Goal: Transaction & Acquisition: Purchase product/service

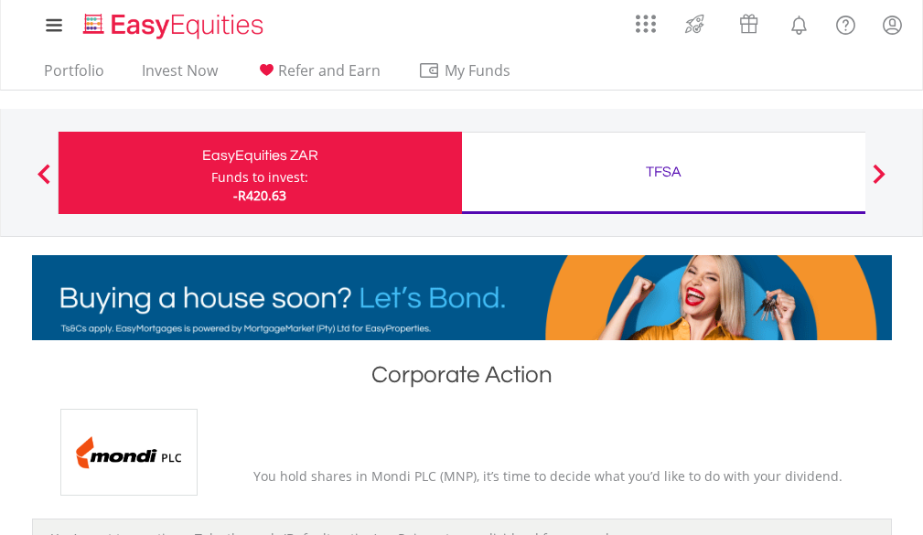
click at [679, 165] on div "TFSA" at bounding box center [663, 172] width 381 height 26
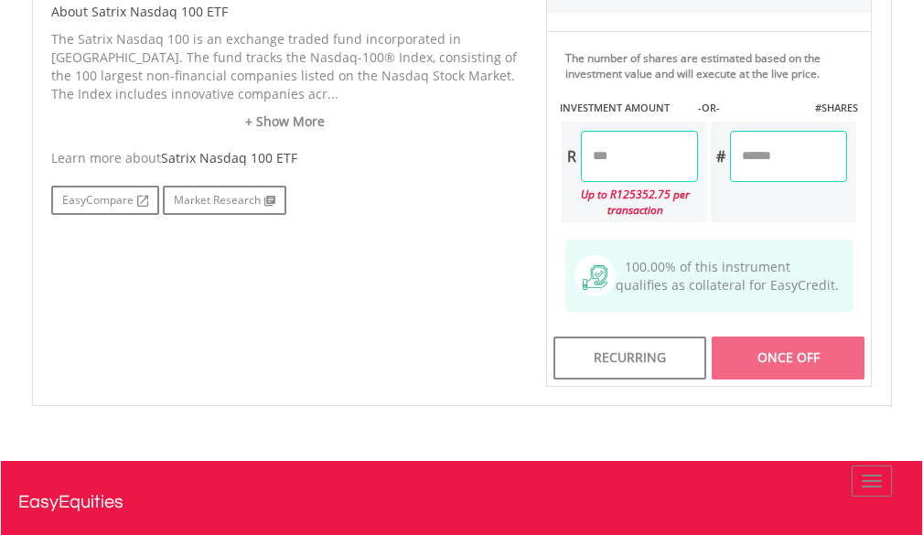
scroll to position [1006, 0]
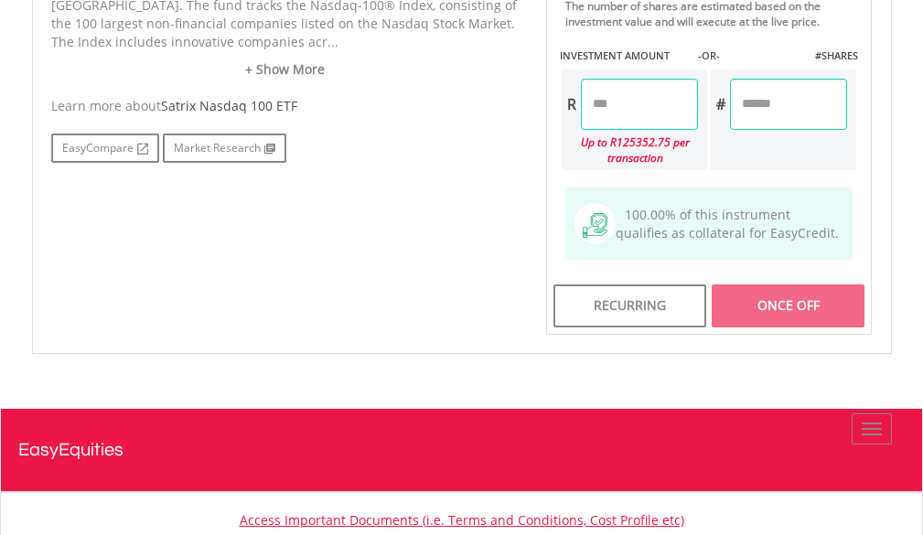
click at [786, 307] on div "Once Off" at bounding box center [789, 305] width 154 height 42
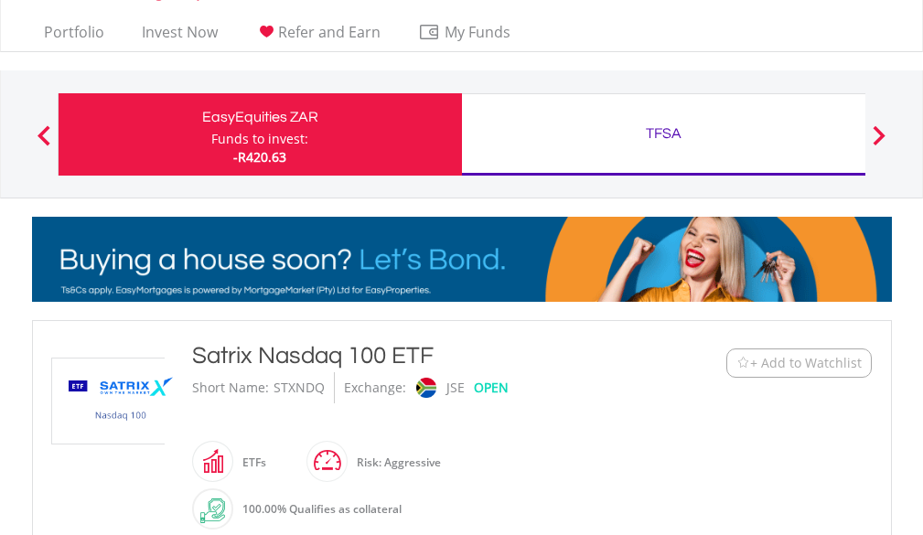
scroll to position [0, 0]
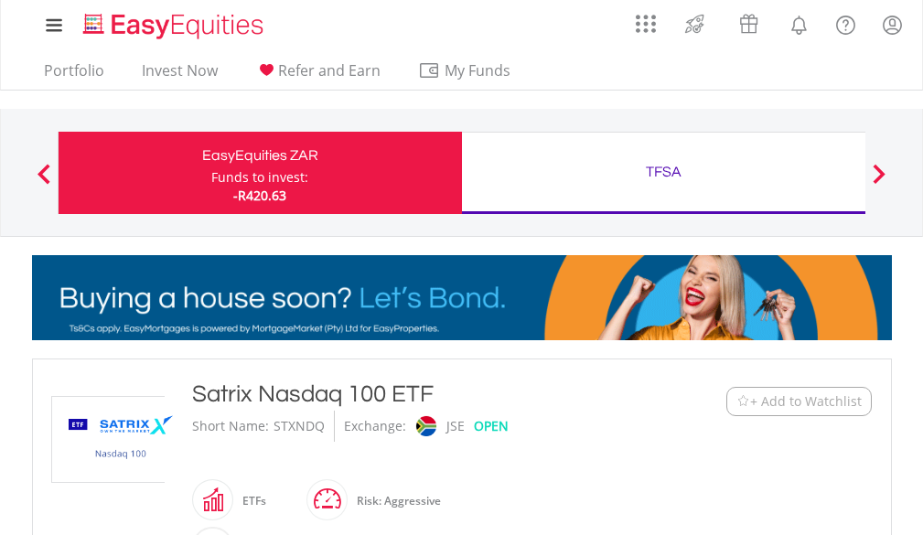
click at [42, 173] on button "Previous" at bounding box center [44, 182] width 37 height 18
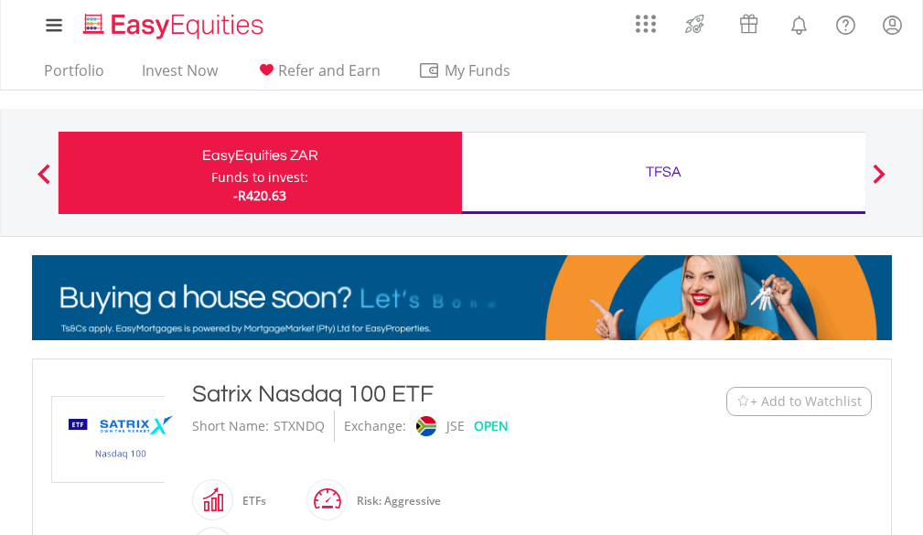
click at [759, 180] on div "TFSA" at bounding box center [663, 172] width 381 height 26
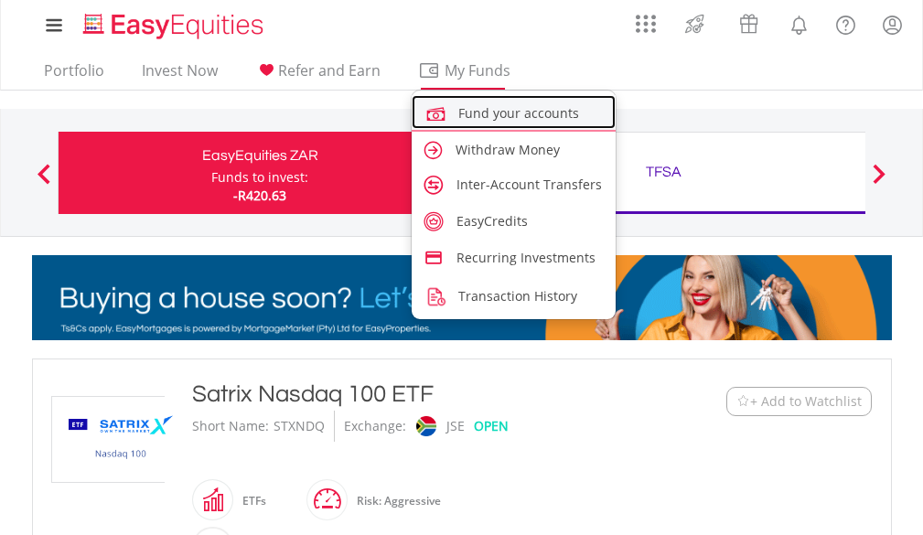
click at [480, 122] on link "Fund your accounts" at bounding box center [514, 112] width 205 height 34
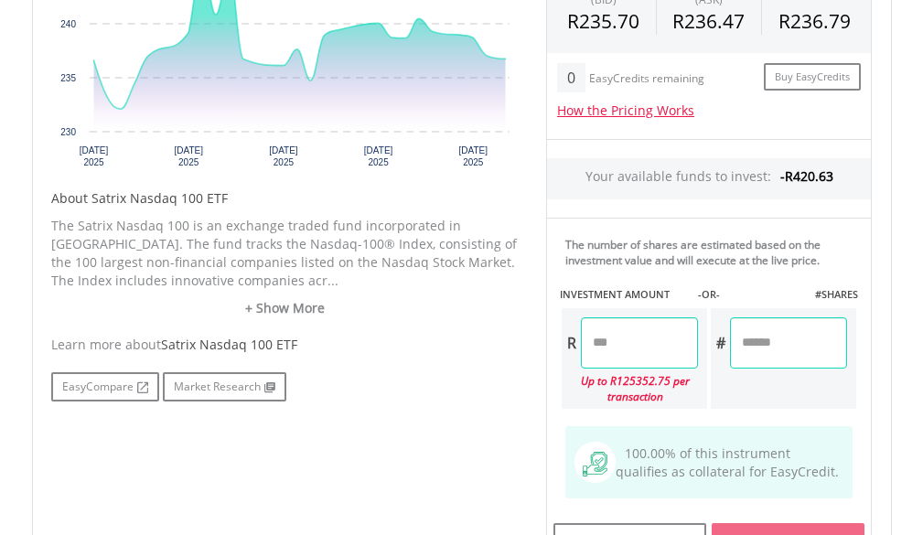
scroll to position [915, 0]
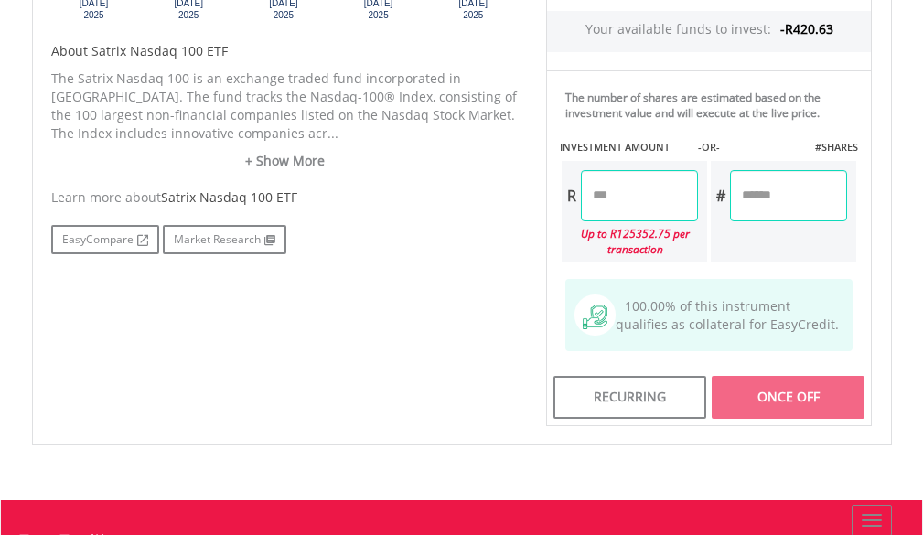
click at [746, 412] on div "Once Off" at bounding box center [789, 397] width 154 height 42
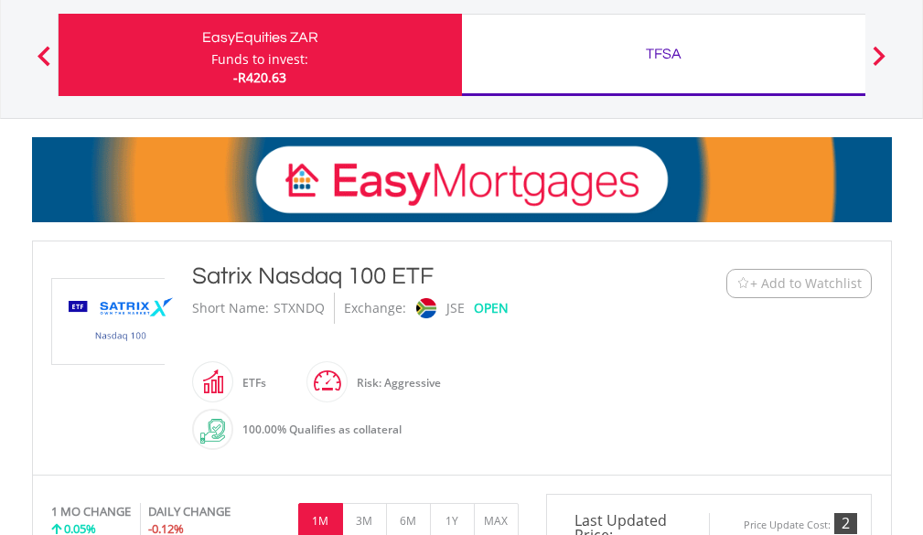
scroll to position [0, 0]
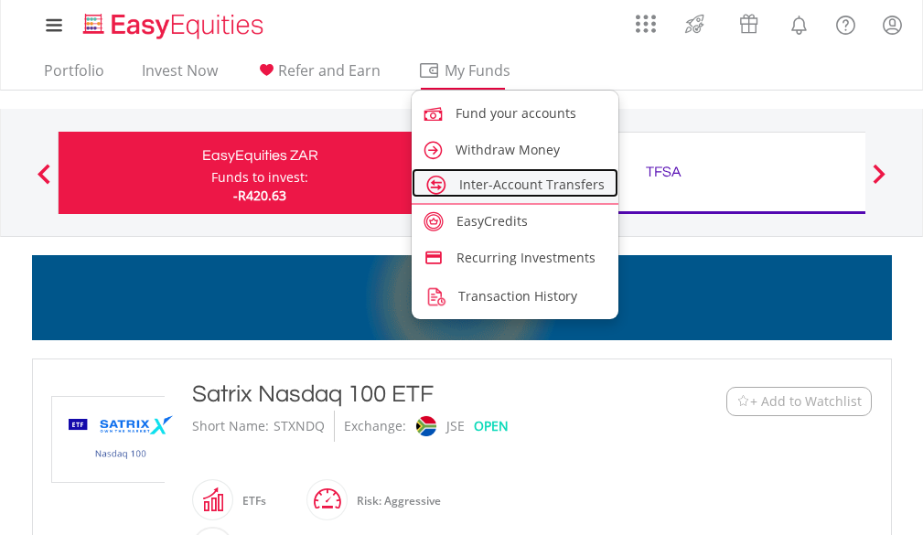
click at [490, 180] on span "Inter-Account Transfers" at bounding box center [531, 184] width 145 height 17
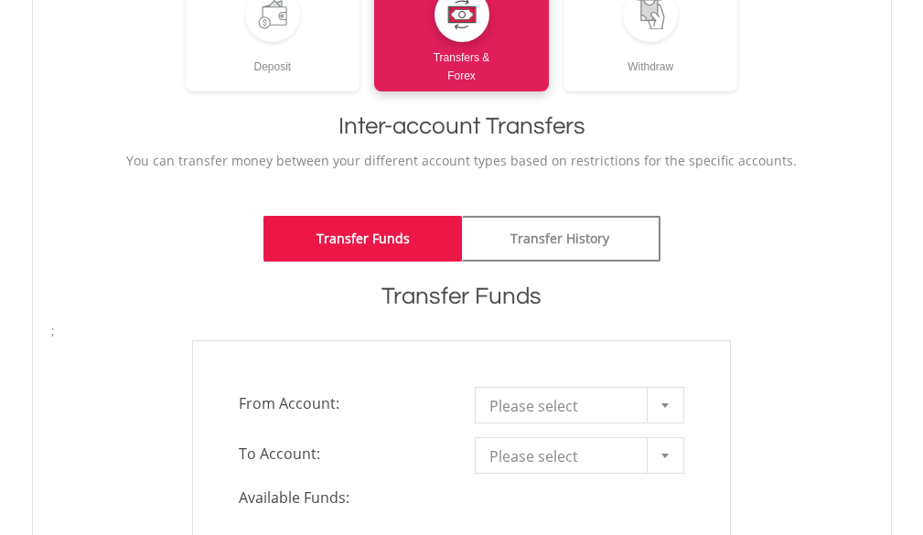
scroll to position [274, 0]
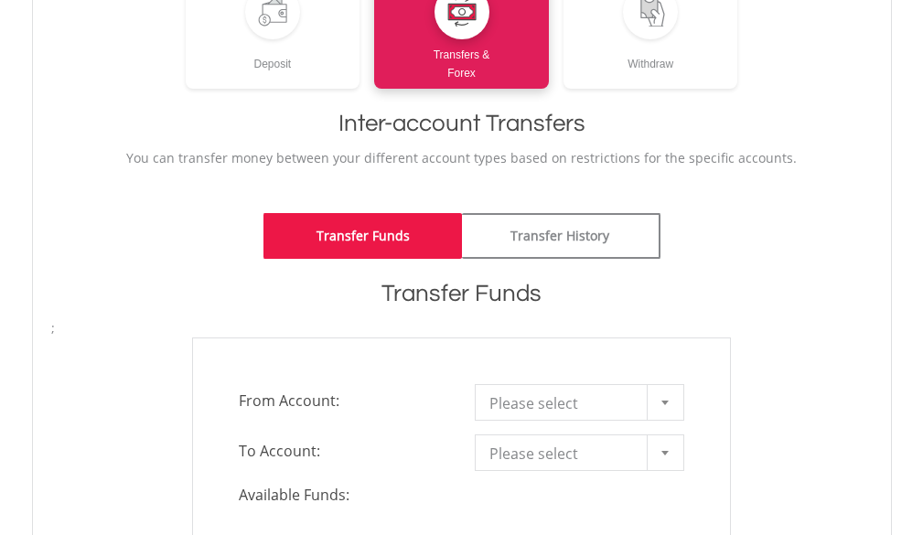
click at [362, 236] on link "Transfer Funds" at bounding box center [362, 236] width 198 height 46
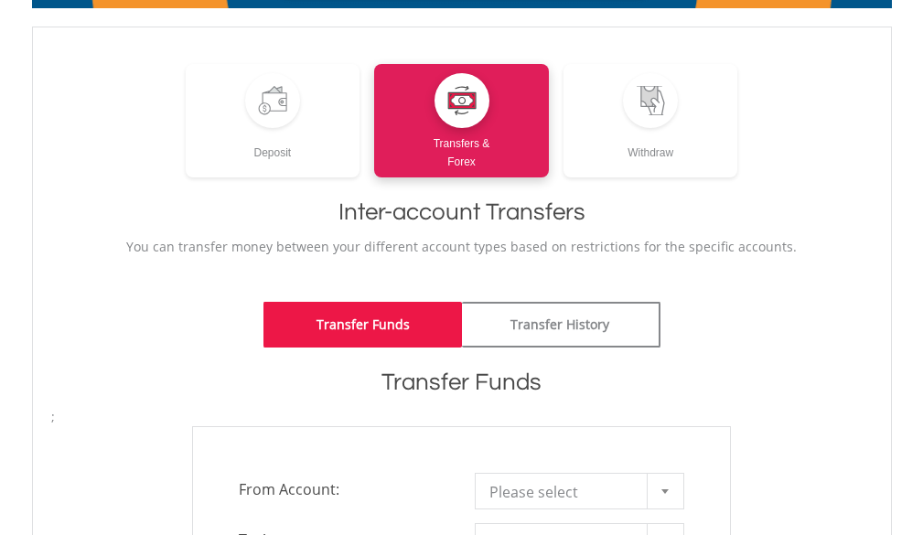
scroll to position [366, 0]
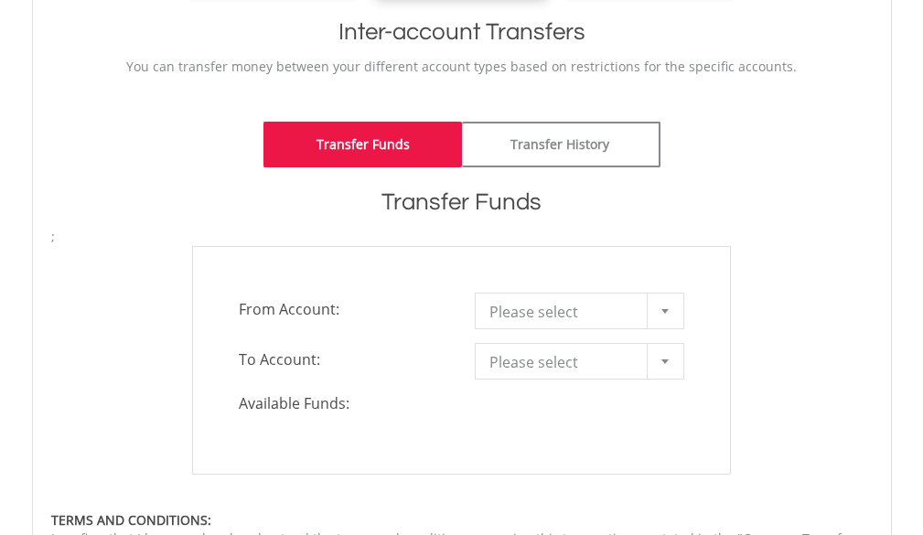
click at [661, 310] on b at bounding box center [664, 311] width 7 height 5
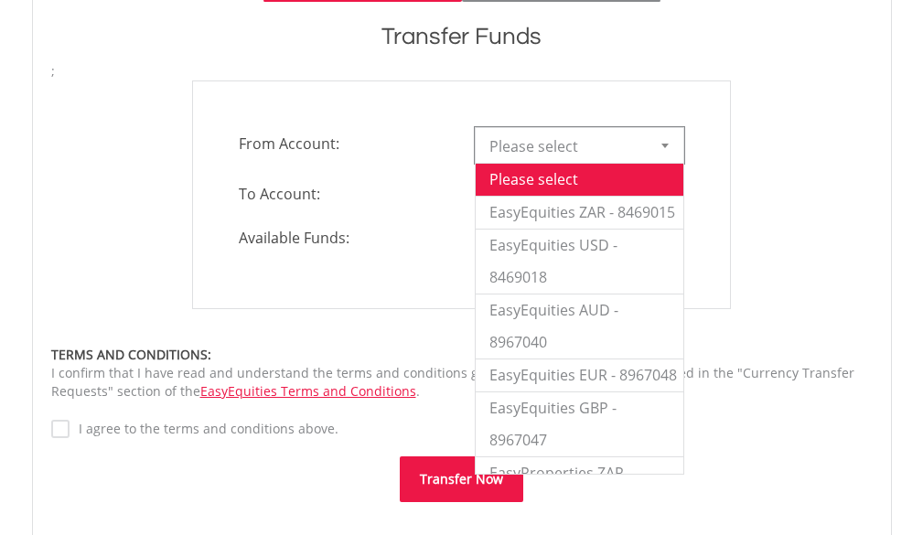
scroll to position [549, 0]
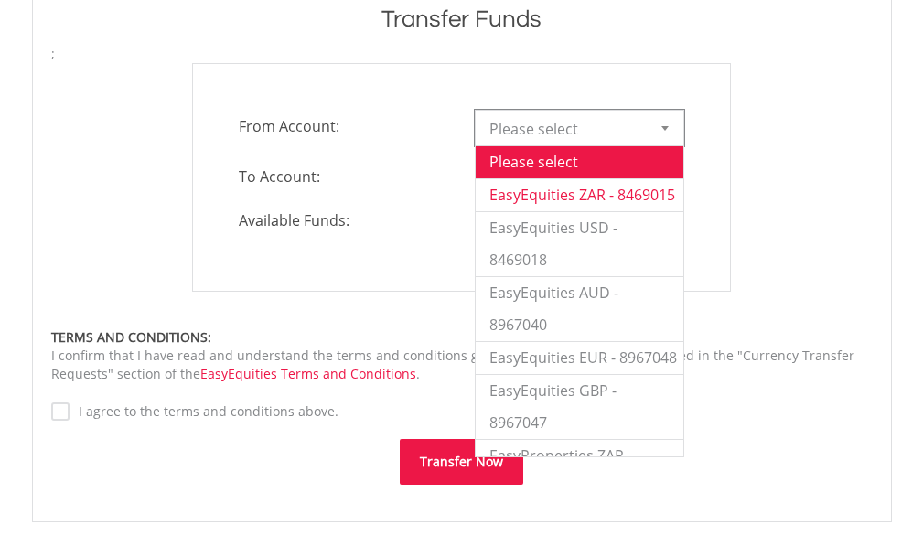
click at [581, 211] on li "EasyEquities ZAR - 8469015" at bounding box center [579, 194] width 207 height 33
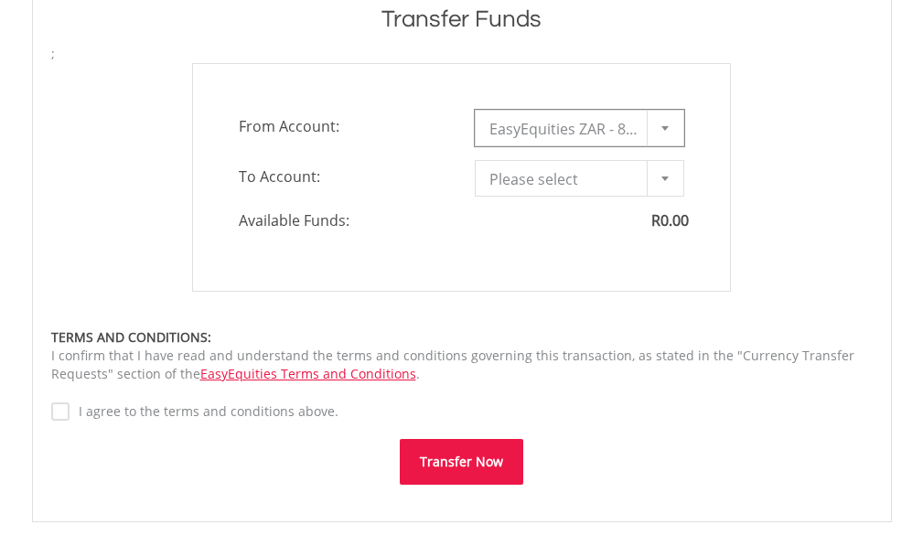
click at [662, 186] on div at bounding box center [665, 178] width 37 height 35
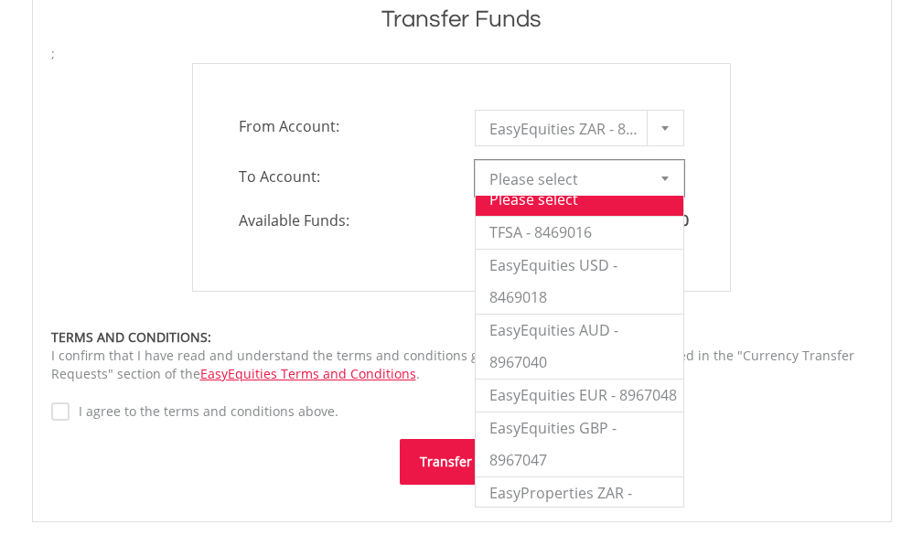
scroll to position [0, 0]
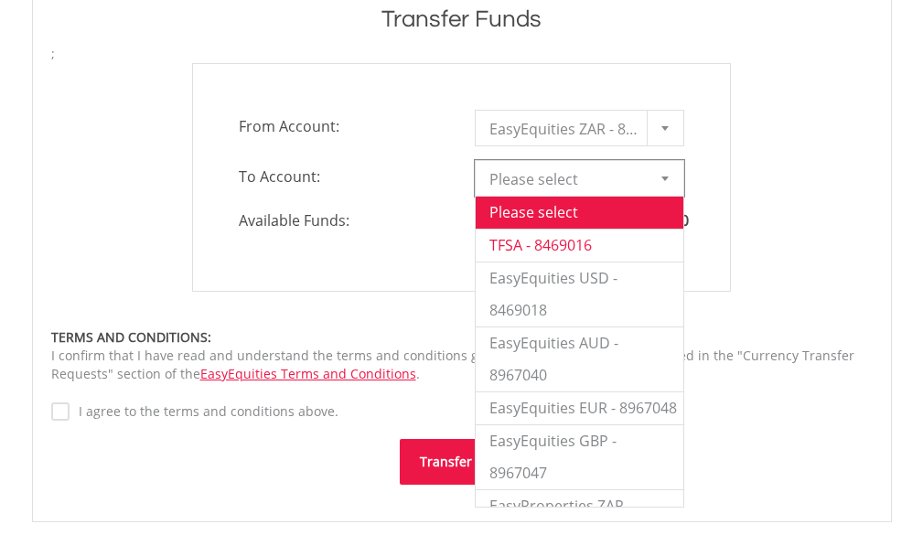
click at [522, 252] on li "TFSA - 8469016" at bounding box center [579, 245] width 207 height 33
type input "*"
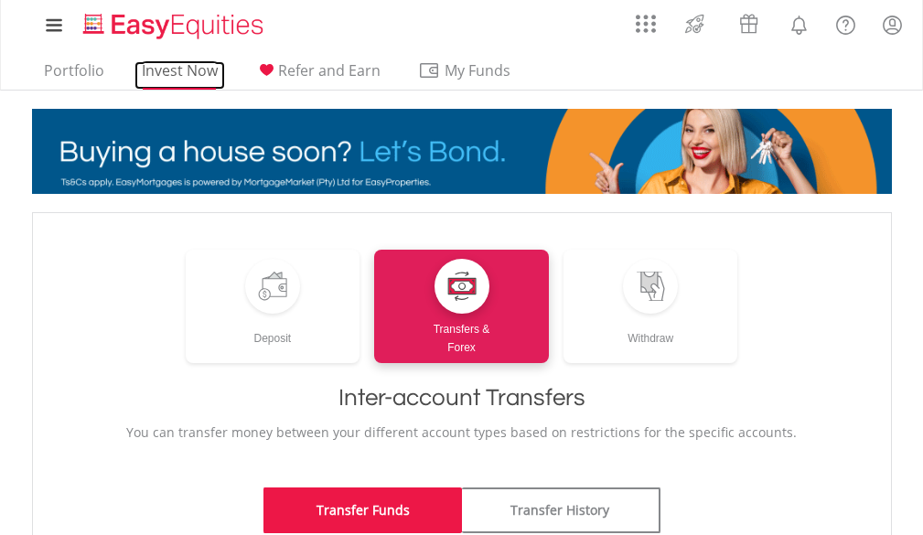
click at [177, 79] on link "Invest Now" at bounding box center [179, 75] width 91 height 28
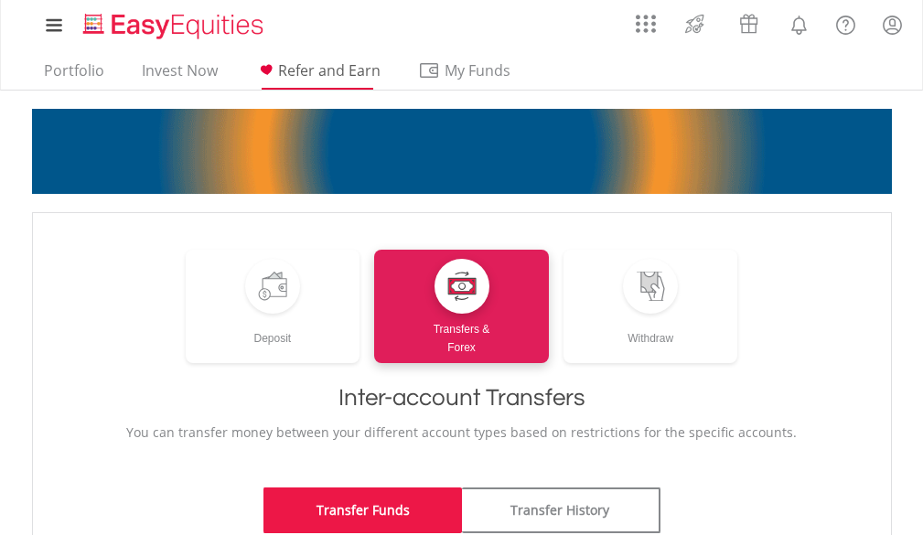
click at [329, 70] on span "Refer and Earn" at bounding box center [329, 70] width 102 height 20
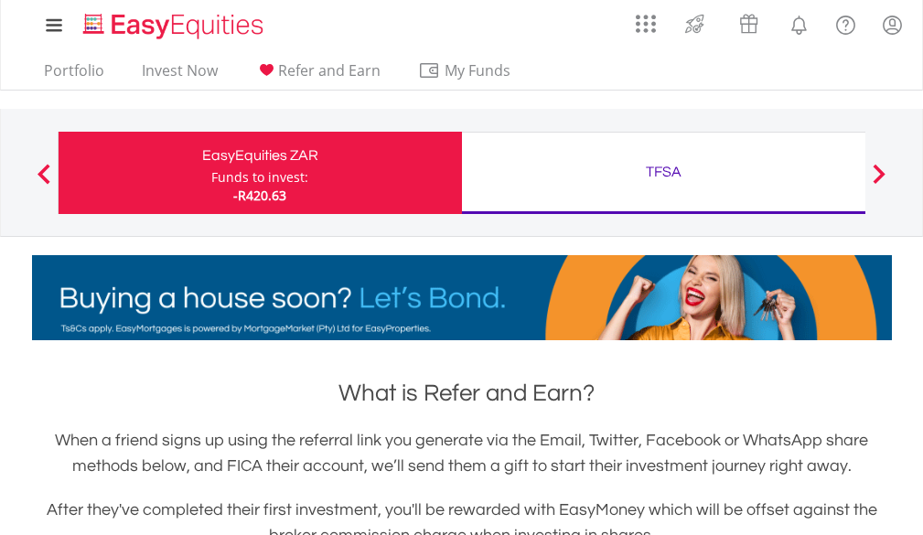
click at [50, 171] on div at bounding box center [44, 173] width 37 height 18
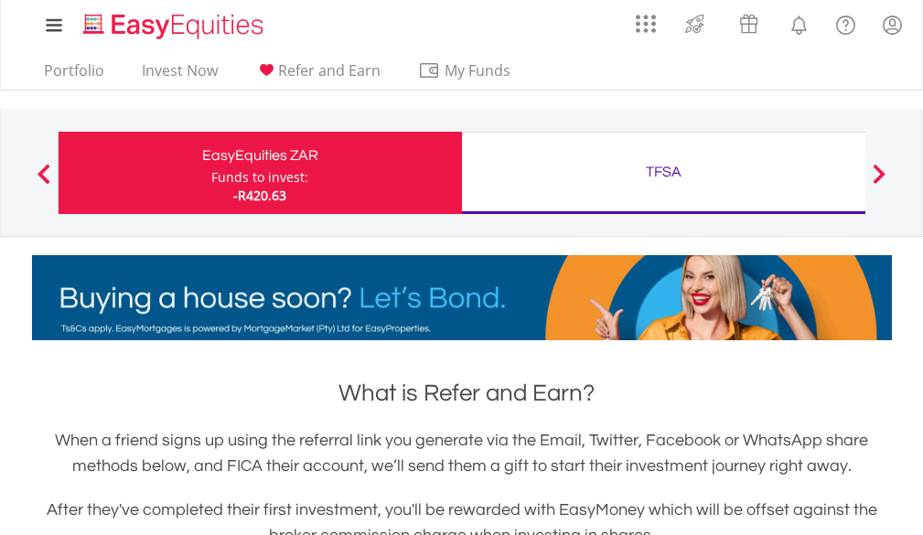
click at [50, 171] on div at bounding box center [44, 173] width 37 height 18
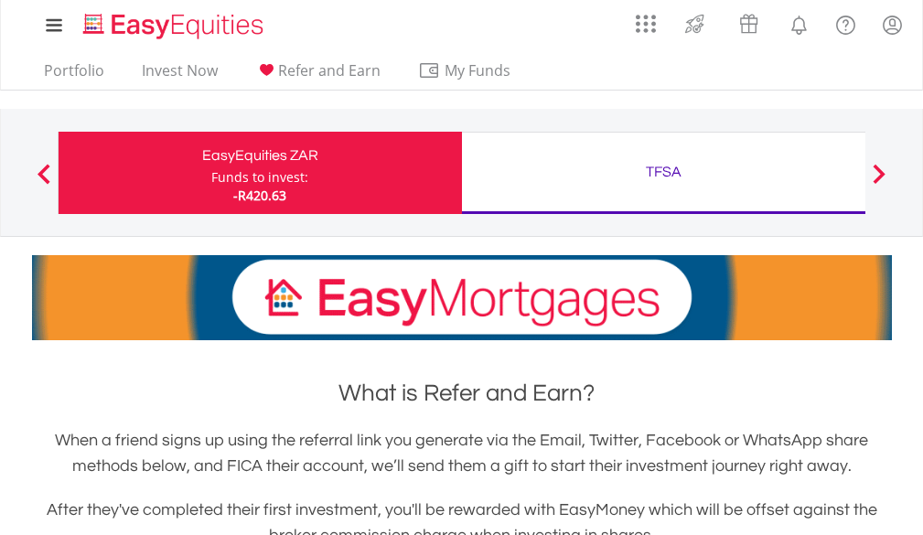
click at [41, 172] on span at bounding box center [43, 174] width 13 height 20
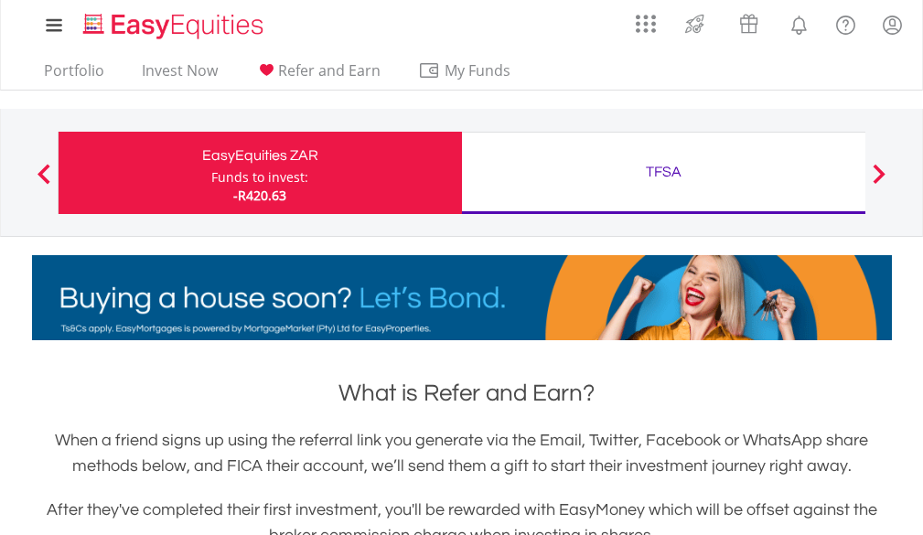
click at [38, 174] on button "Previous" at bounding box center [44, 182] width 37 height 18
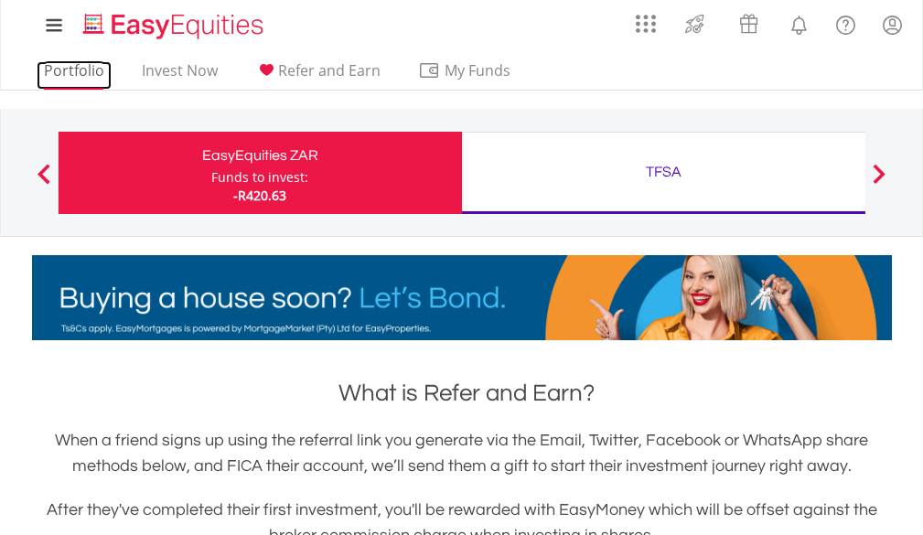
click at [69, 72] on link "Portfolio" at bounding box center [74, 75] width 75 height 28
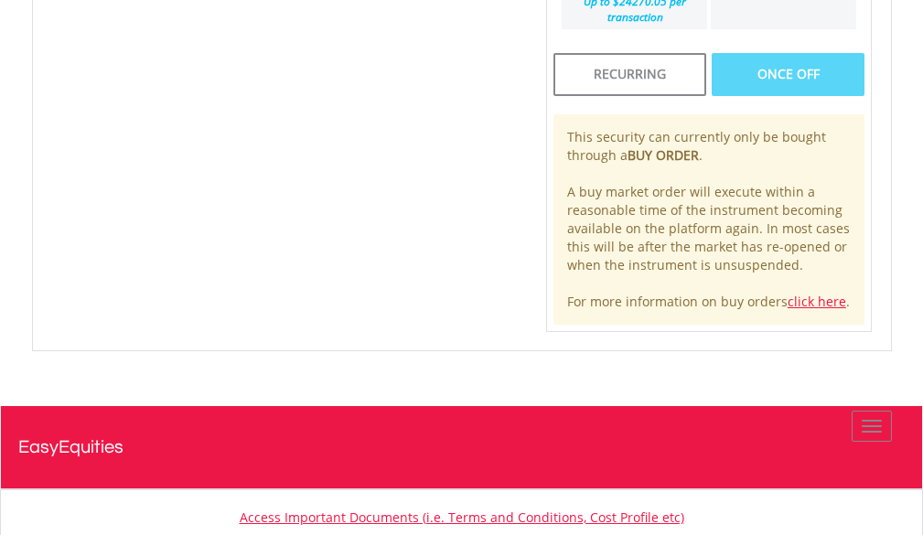
scroll to position [974, 0]
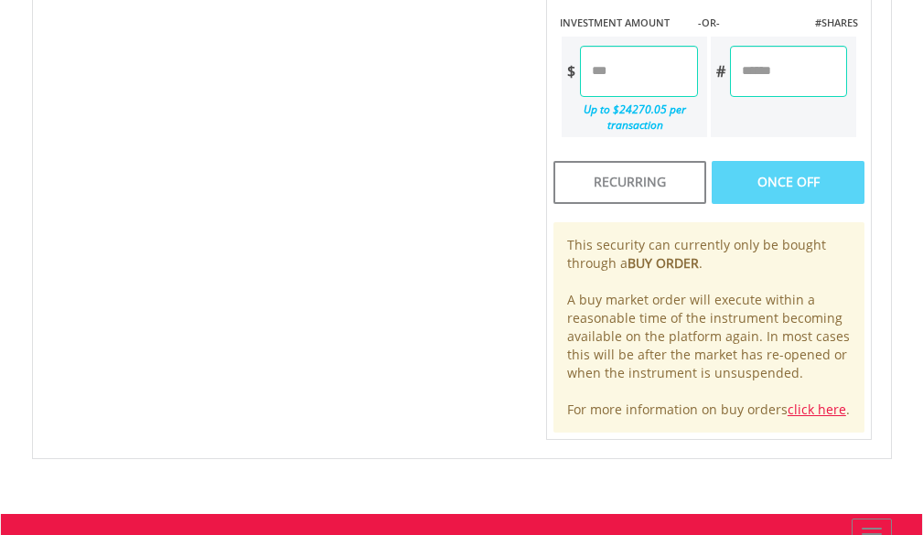
click at [778, 184] on div "Once Off" at bounding box center [789, 182] width 154 height 42
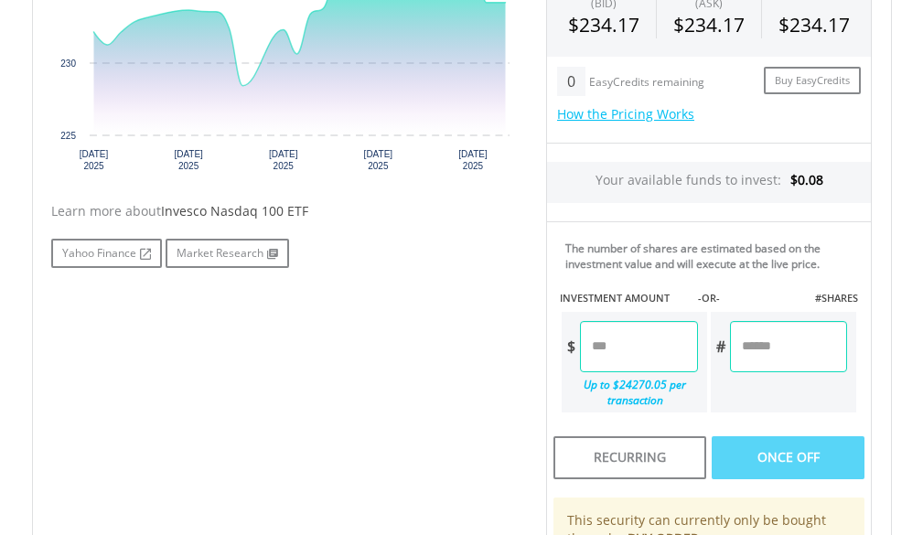
scroll to position [791, 0]
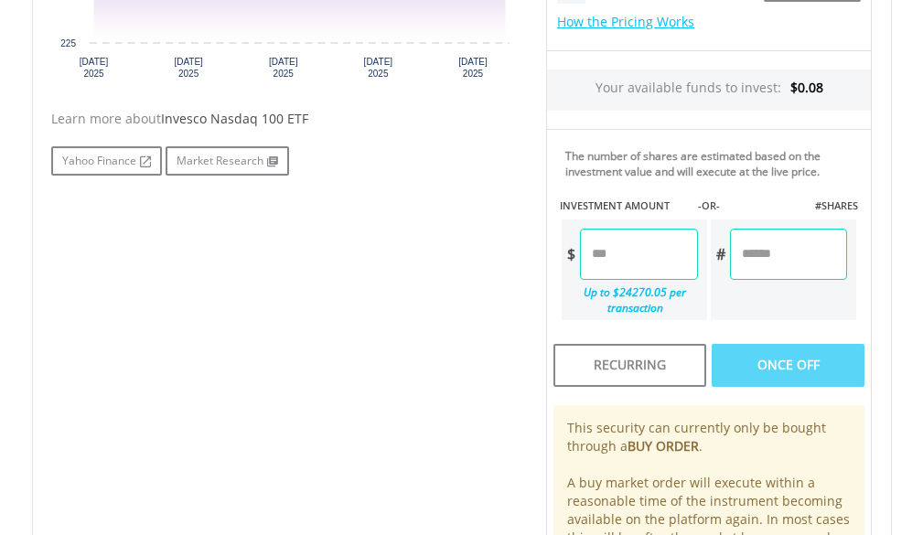
click at [654, 261] on input "number" at bounding box center [639, 254] width 118 height 51
click at [755, 369] on div "Once Off" at bounding box center [789, 365] width 154 height 42
click at [678, 253] on input "number" at bounding box center [639, 254] width 118 height 51
click at [768, 249] on input "number" at bounding box center [788, 254] width 117 height 51
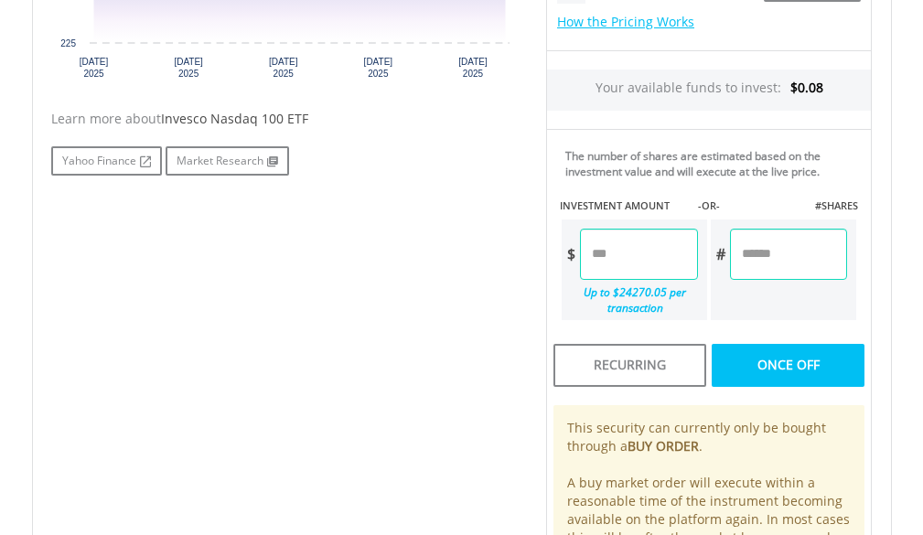
type input "****"
click at [787, 371] on div "Last Updated Price: 15-min. Delay* Price Update Cost: 0 Credits Market Closed S…" at bounding box center [709, 189] width 354 height 867
type input "*****"
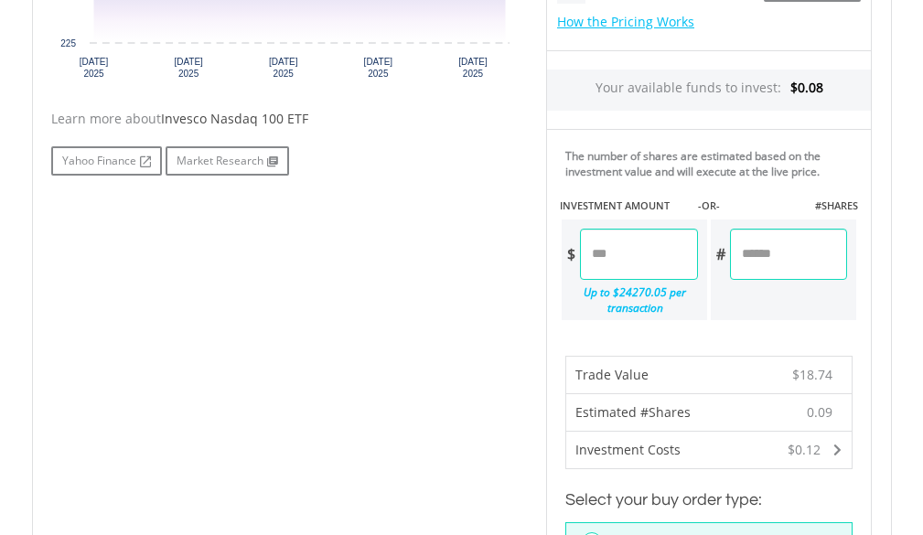
click at [787, 255] on input "****" at bounding box center [788, 254] width 117 height 51
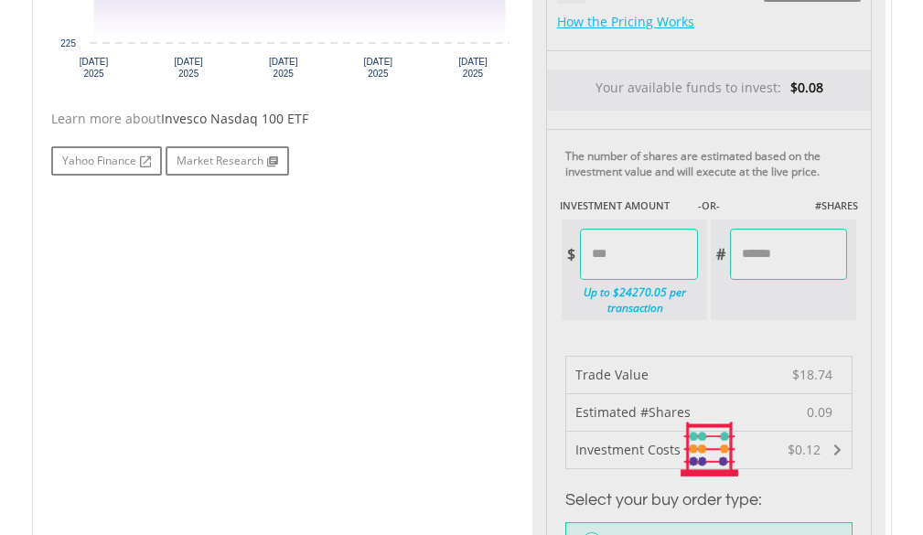
click at [669, 256] on div "Last Updated Price: 15-min. Delay* Price Update Cost: 0 Credits Market Closed S…" at bounding box center [709, 450] width 354 height 1388
type input "****"
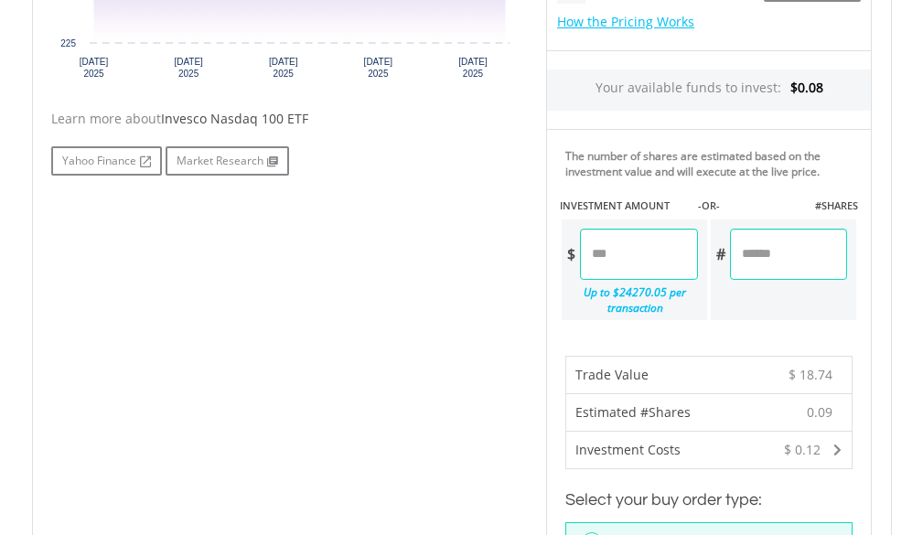
type input "*"
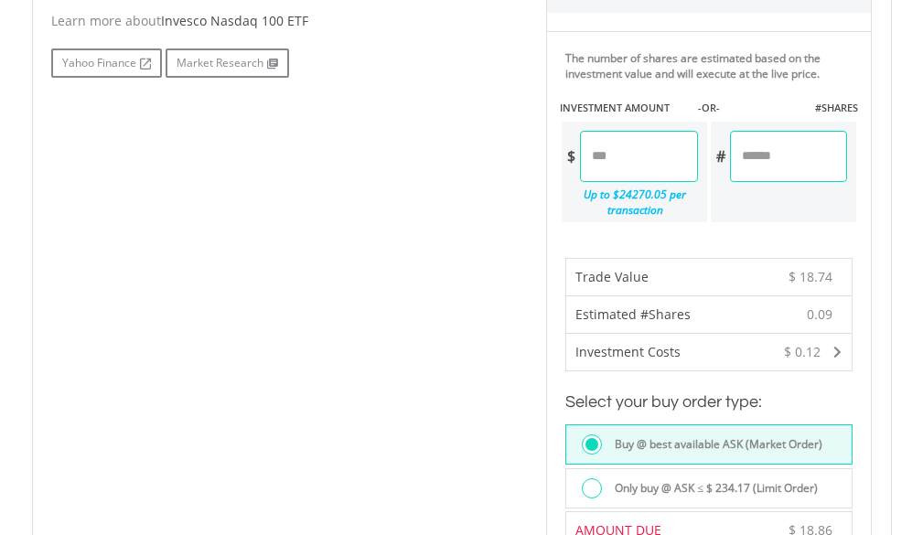
scroll to position [974, 0]
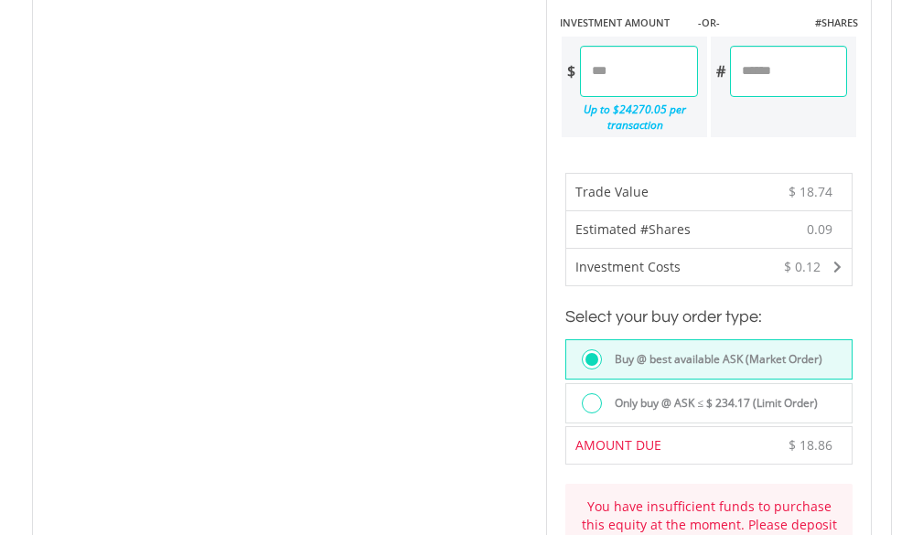
type input "****"
click at [785, 71] on div "Last Updated Price: 15-min. Delay* Price Update Cost: 0 Credits Market Closed S…" at bounding box center [709, 267] width 354 height 1388
type input "******"
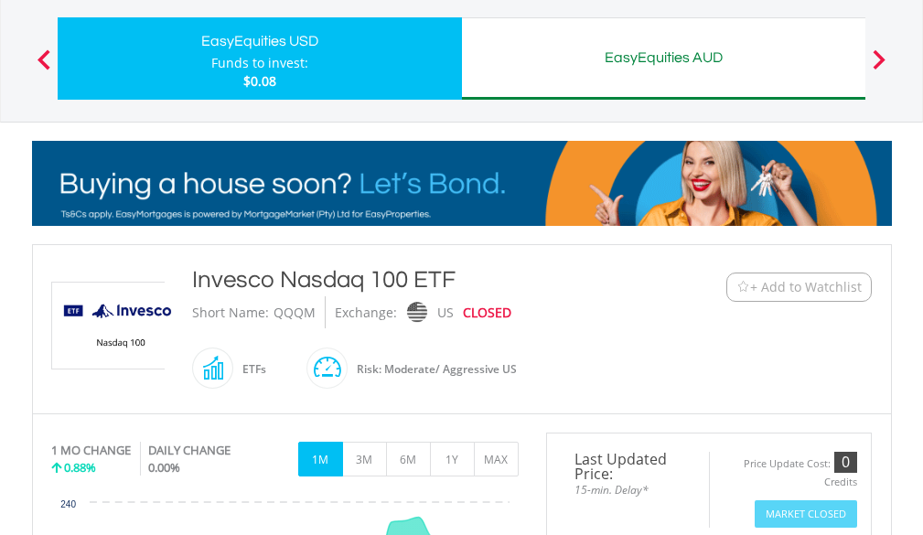
scroll to position [0, 0]
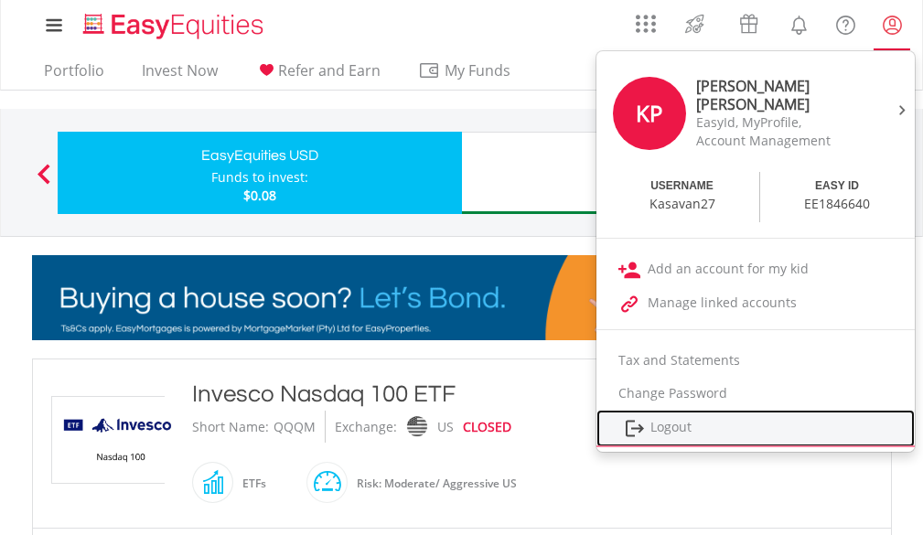
click at [669, 421] on link "Logout" at bounding box center [755, 428] width 318 height 37
